Goal: Information Seeking & Learning: Learn about a topic

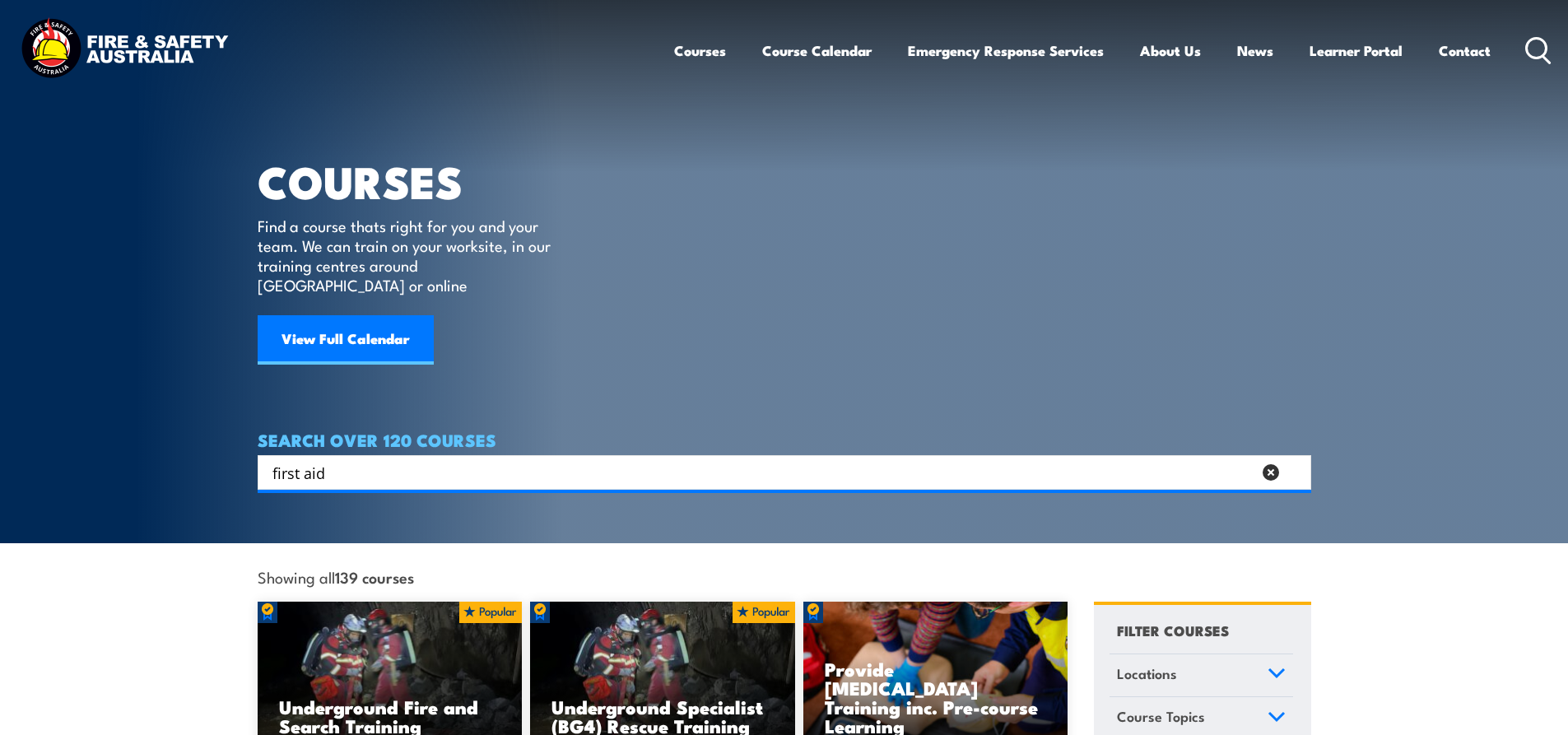
type input "first aid"
